Goal: Information Seeking & Learning: Learn about a topic

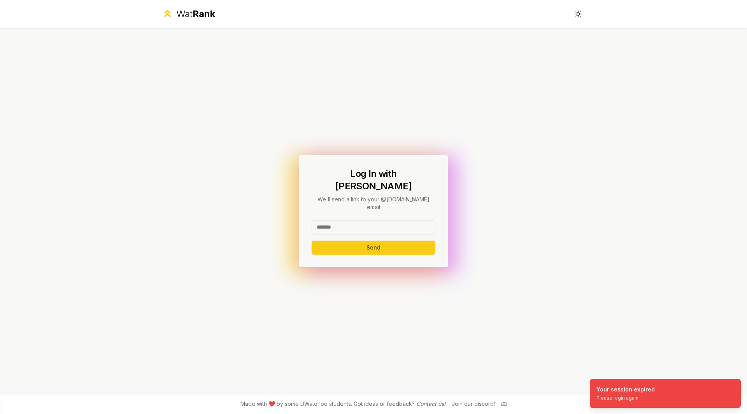
click at [384, 221] on input at bounding box center [373, 227] width 124 height 14
click at [391, 242] on button "Send" at bounding box center [373, 248] width 124 height 14
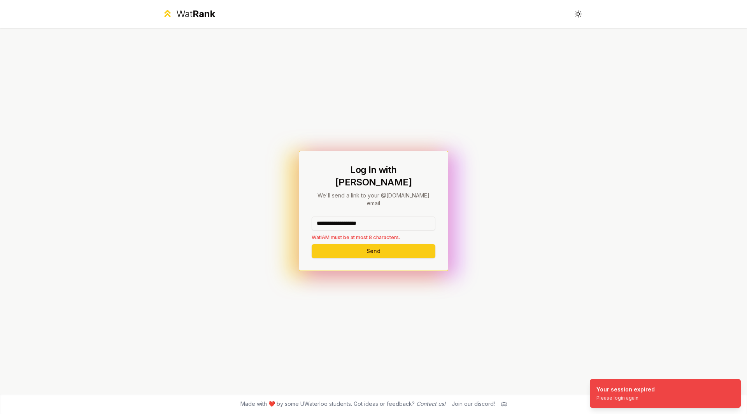
drag, startPoint x: 361, startPoint y: 216, endPoint x: 342, endPoint y: 216, distance: 18.7
click at [342, 217] on input "**********" at bounding box center [373, 224] width 124 height 14
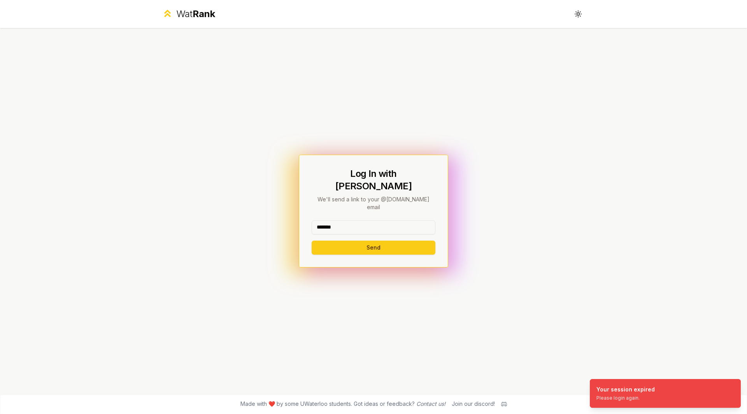
type input "*******"
click at [311, 241] on button "Send" at bounding box center [373, 248] width 124 height 14
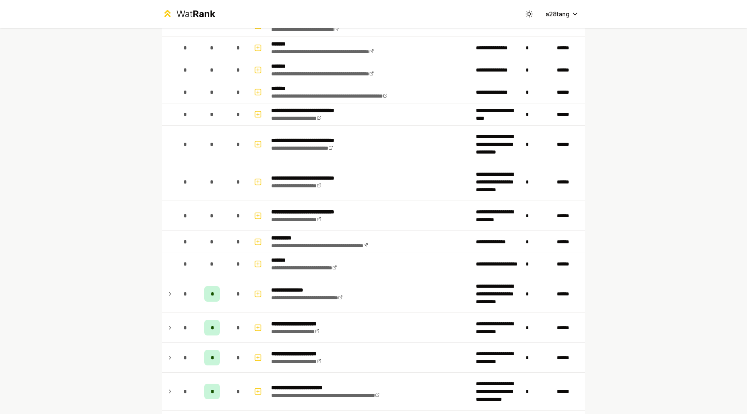
scroll to position [364, 0]
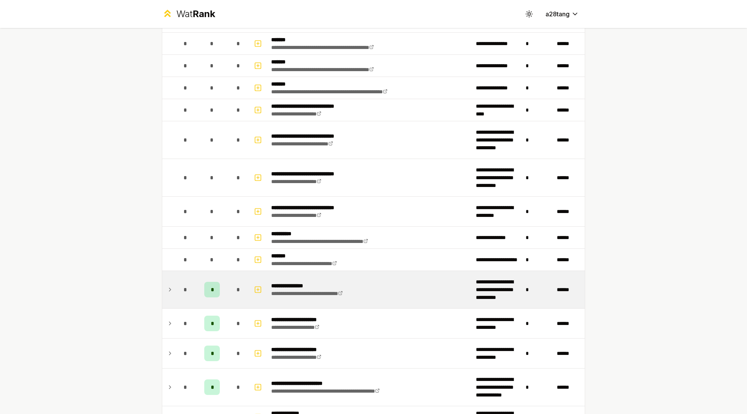
click at [175, 283] on td "*" at bounding box center [186, 289] width 22 height 37
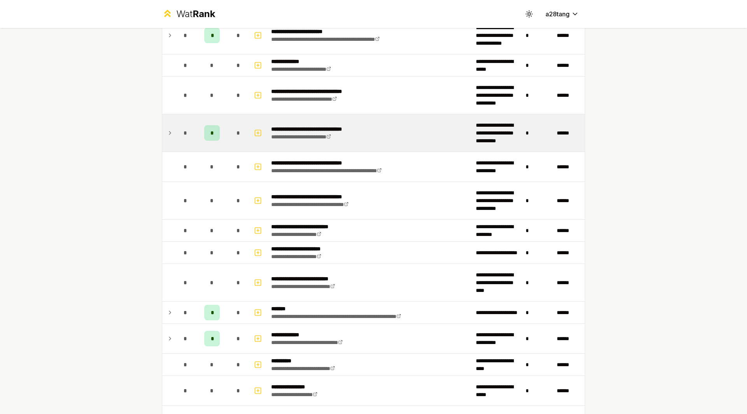
scroll to position [731, 0]
click at [178, 341] on div "*" at bounding box center [186, 339] width 16 height 16
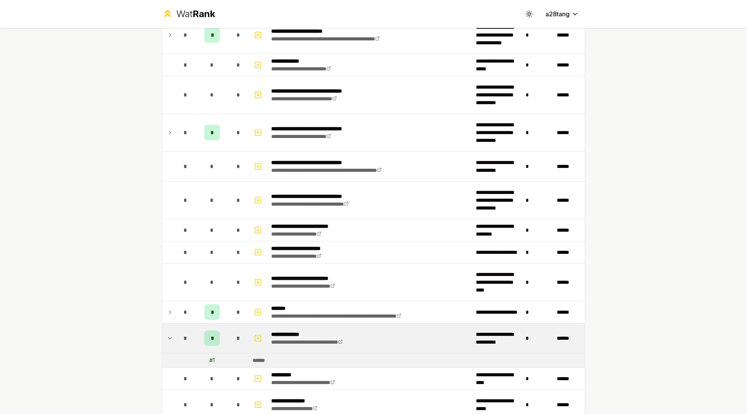
click at [167, 339] on icon at bounding box center [170, 338] width 6 height 9
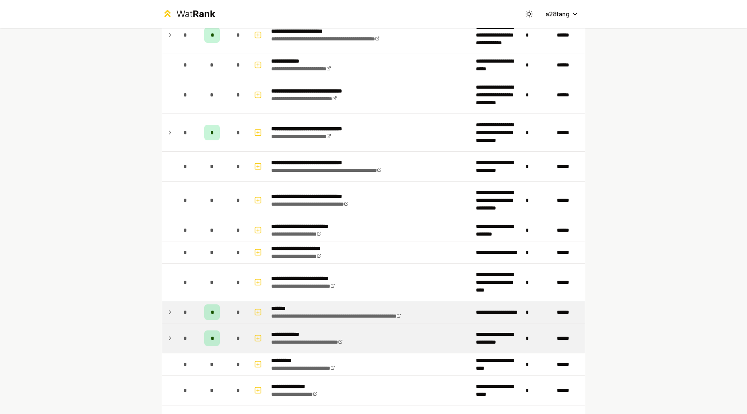
click at [167, 315] on icon at bounding box center [170, 312] width 6 height 9
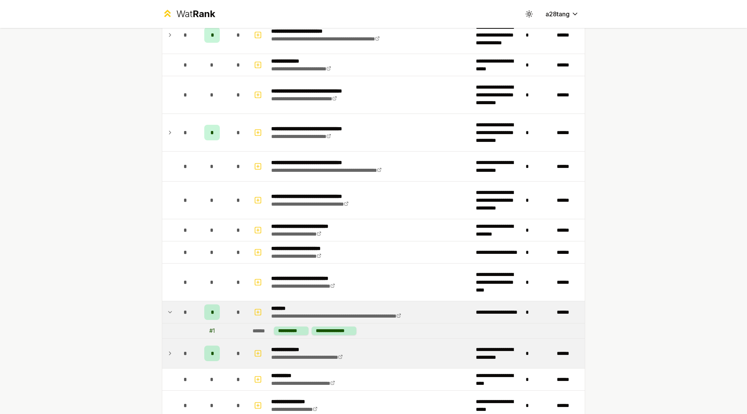
click at [167, 315] on icon at bounding box center [170, 312] width 6 height 9
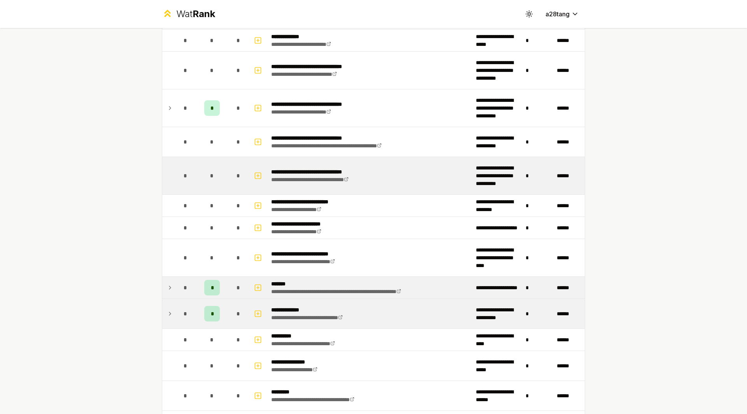
scroll to position [756, 0]
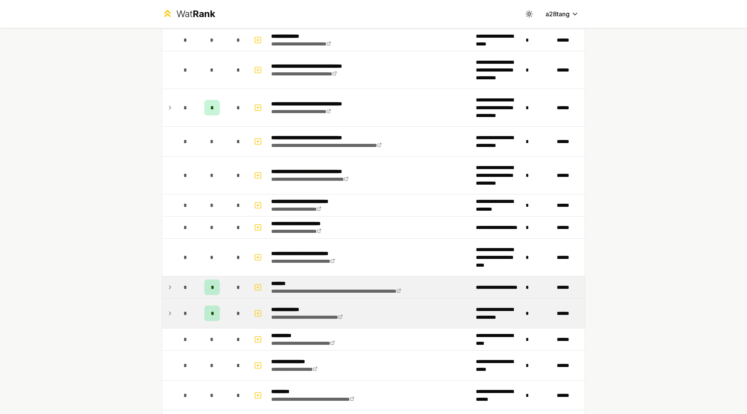
click at [167, 286] on icon at bounding box center [170, 287] width 6 height 9
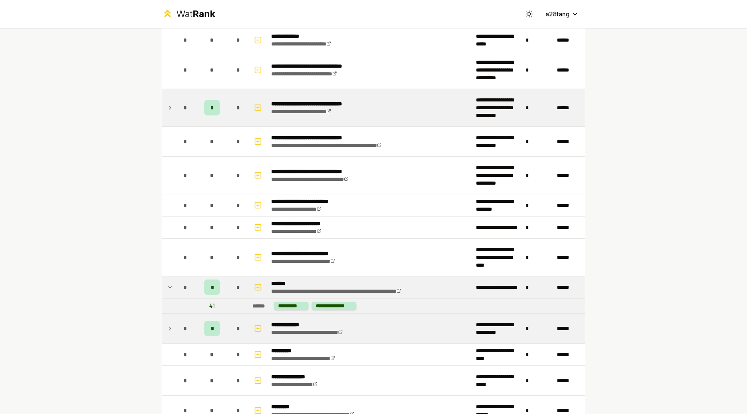
click at [167, 108] on icon at bounding box center [170, 107] width 6 height 9
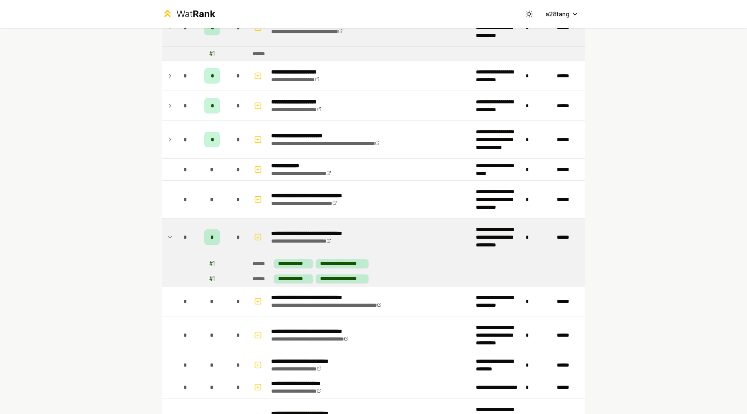
scroll to position [626, 0]
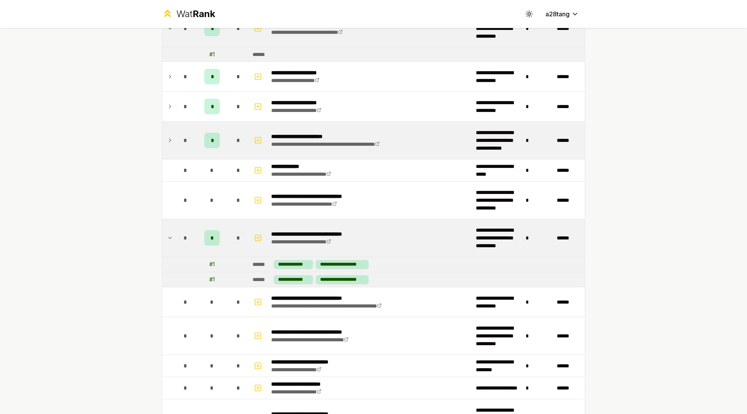
click at [167, 136] on icon at bounding box center [170, 140] width 6 height 9
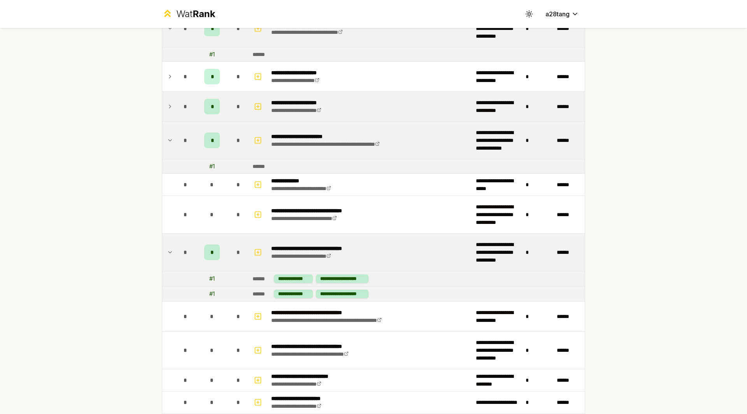
click at [170, 116] on td at bounding box center [168, 107] width 12 height 30
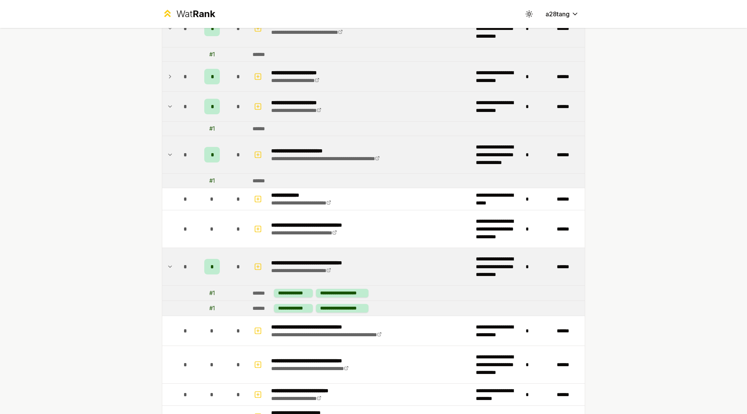
click at [169, 82] on td at bounding box center [168, 77] width 12 height 30
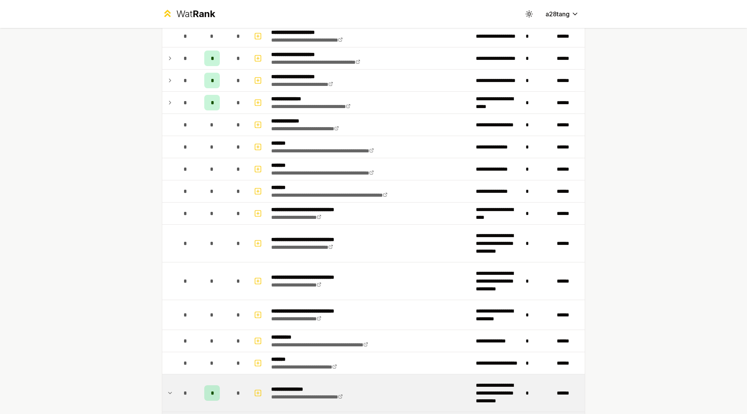
scroll to position [261, 0]
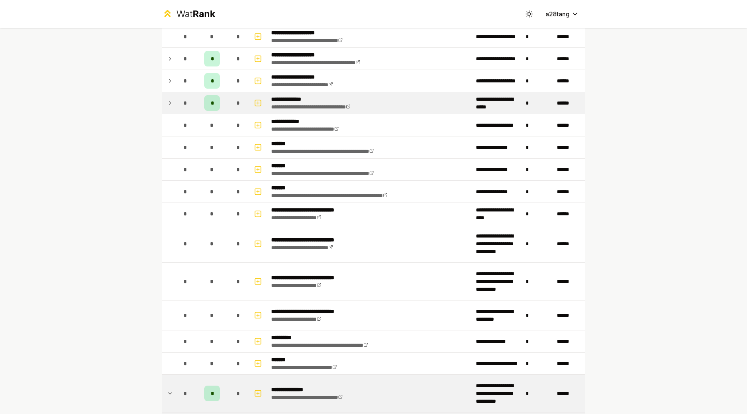
click at [171, 100] on td at bounding box center [168, 103] width 12 height 22
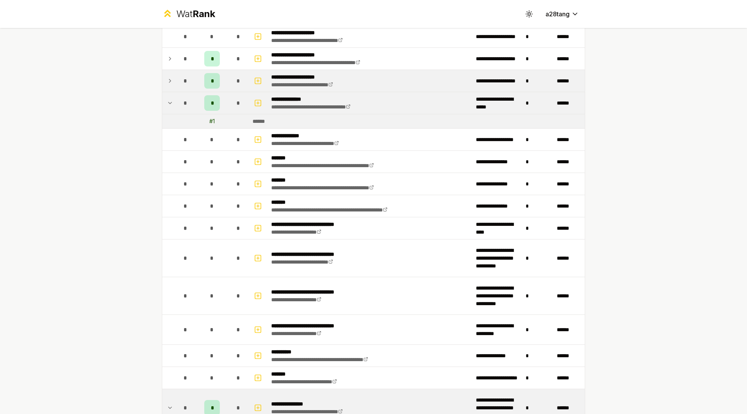
click at [165, 87] on td at bounding box center [168, 81] width 12 height 22
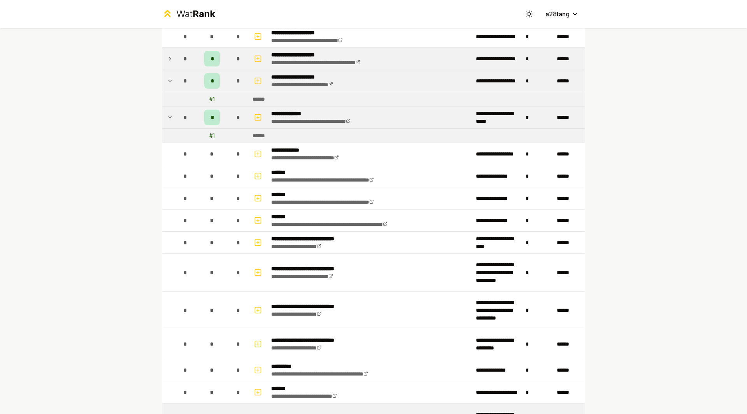
click at [168, 52] on td at bounding box center [168, 59] width 12 height 22
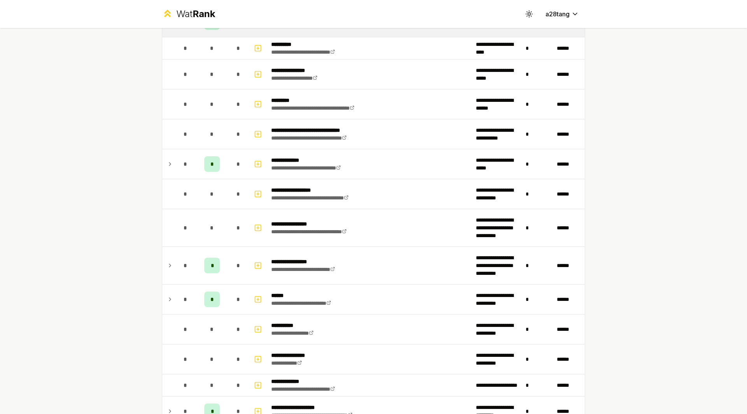
scroll to position [1182, 0]
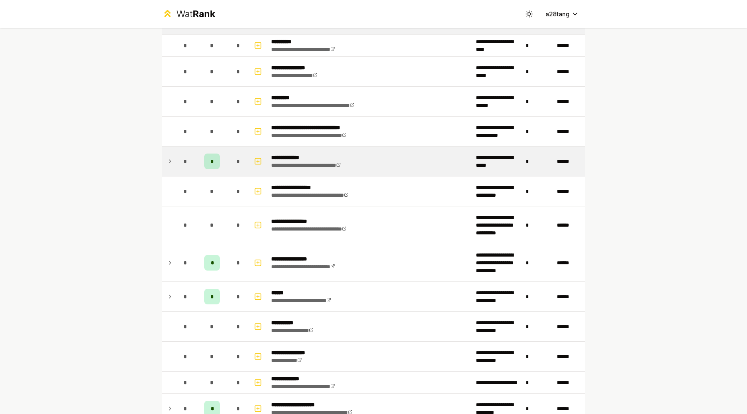
click at [169, 166] on td at bounding box center [168, 162] width 12 height 30
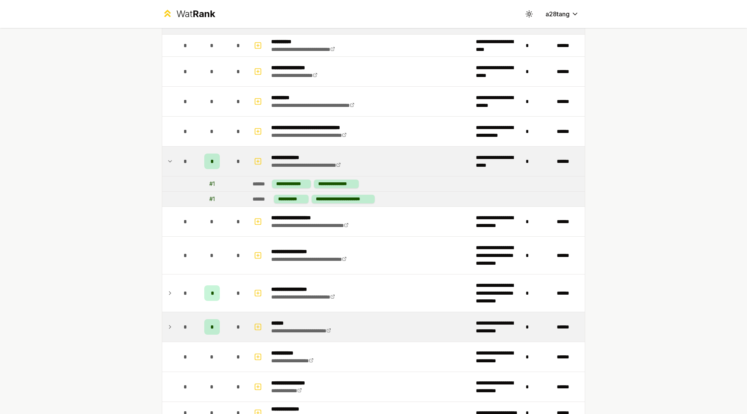
click at [168, 324] on icon at bounding box center [170, 326] width 6 height 9
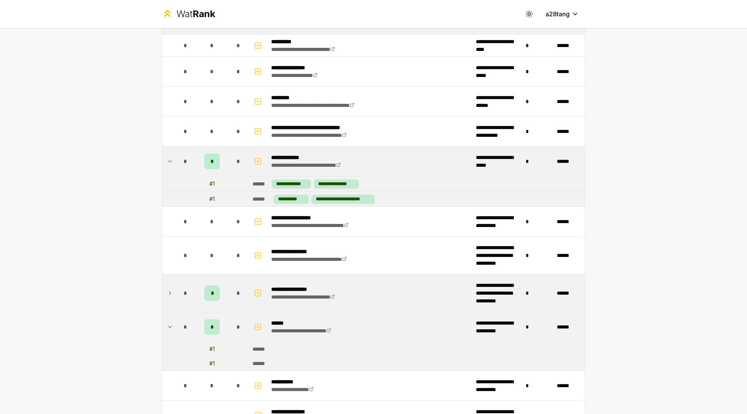
click at [178, 295] on div "*" at bounding box center [186, 293] width 16 height 16
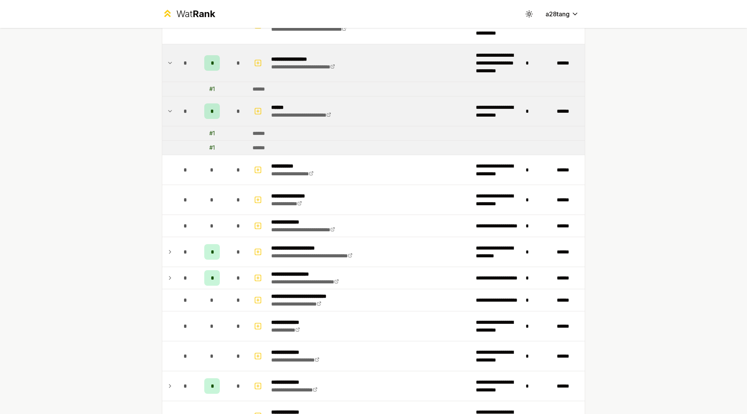
scroll to position [1412, 0]
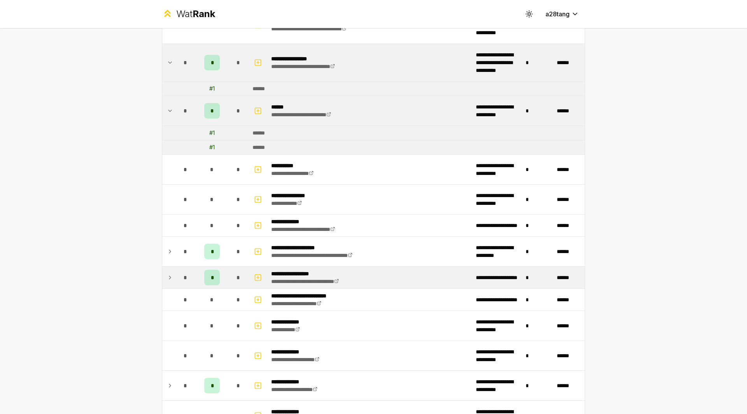
click at [168, 279] on icon at bounding box center [170, 277] width 6 height 9
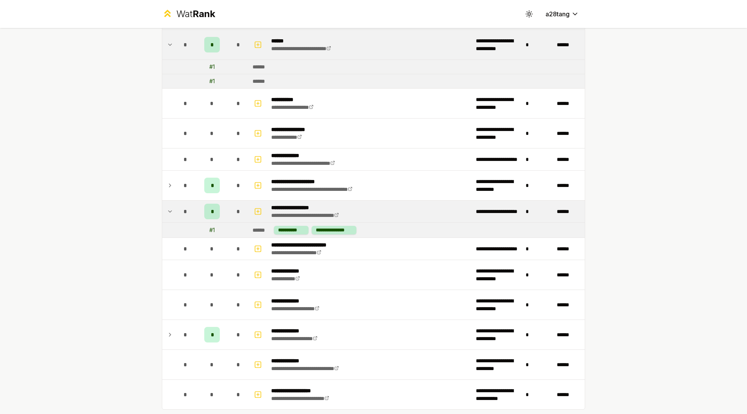
scroll to position [1479, 0]
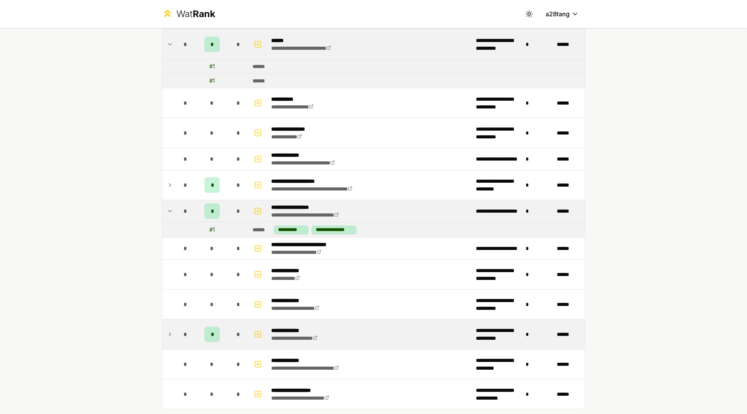
click at [162, 336] on td at bounding box center [168, 335] width 12 height 30
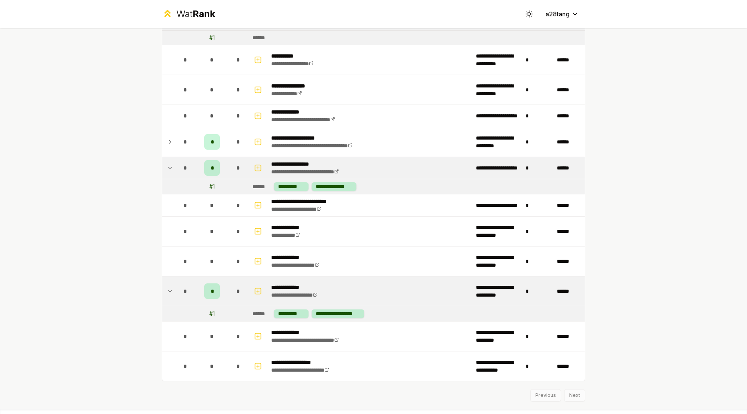
scroll to position [1538, 0]
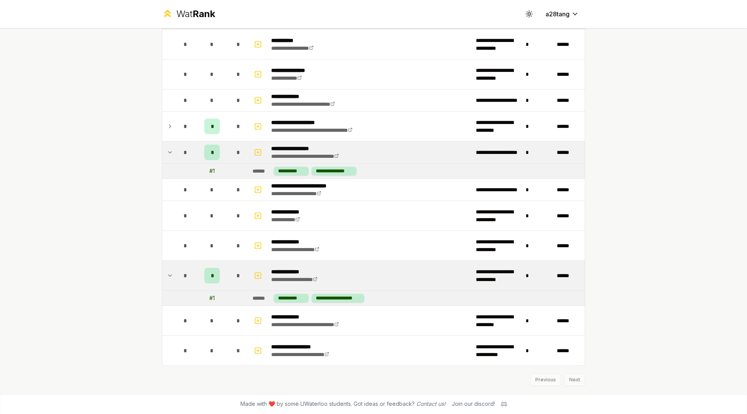
click at [562, 378] on div "Previous Next" at bounding box center [373, 376] width 423 height 20
